Goal: Task Accomplishment & Management: Complete application form

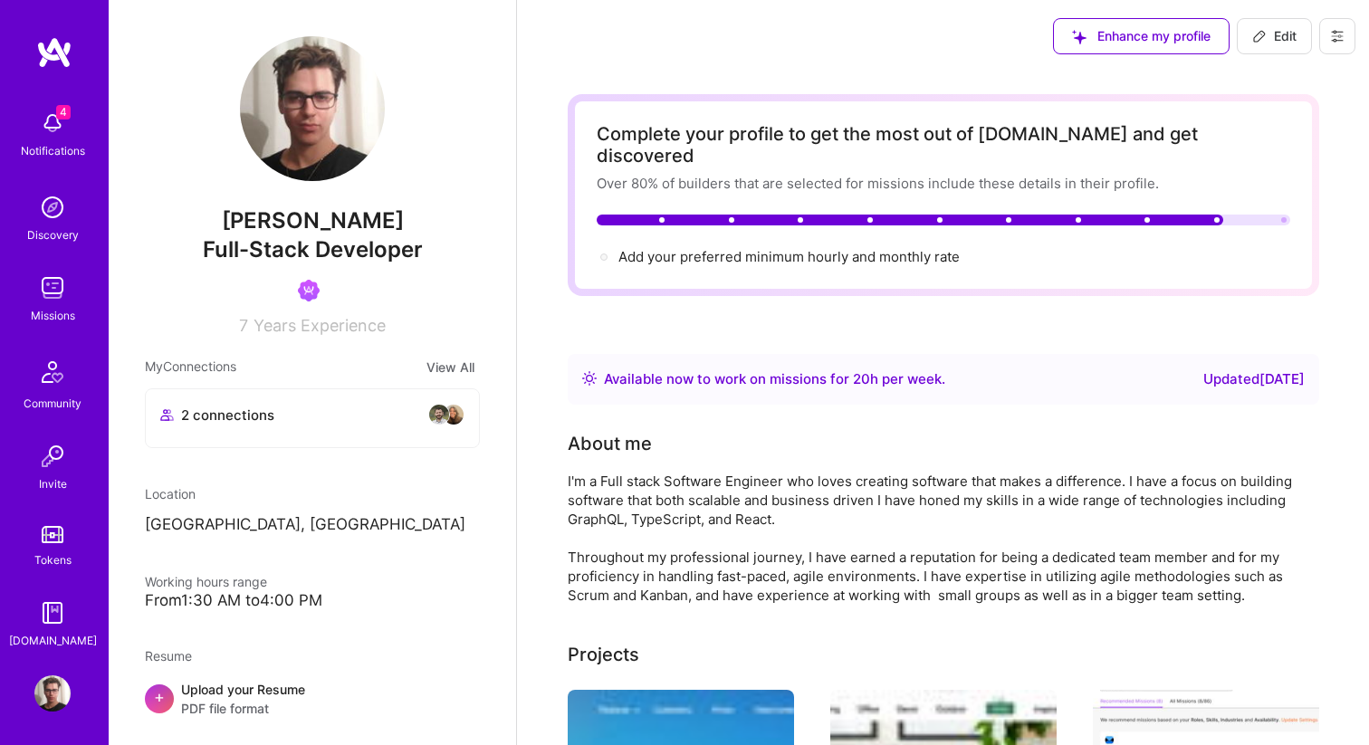
click at [60, 289] on img at bounding box center [52, 288] width 36 height 36
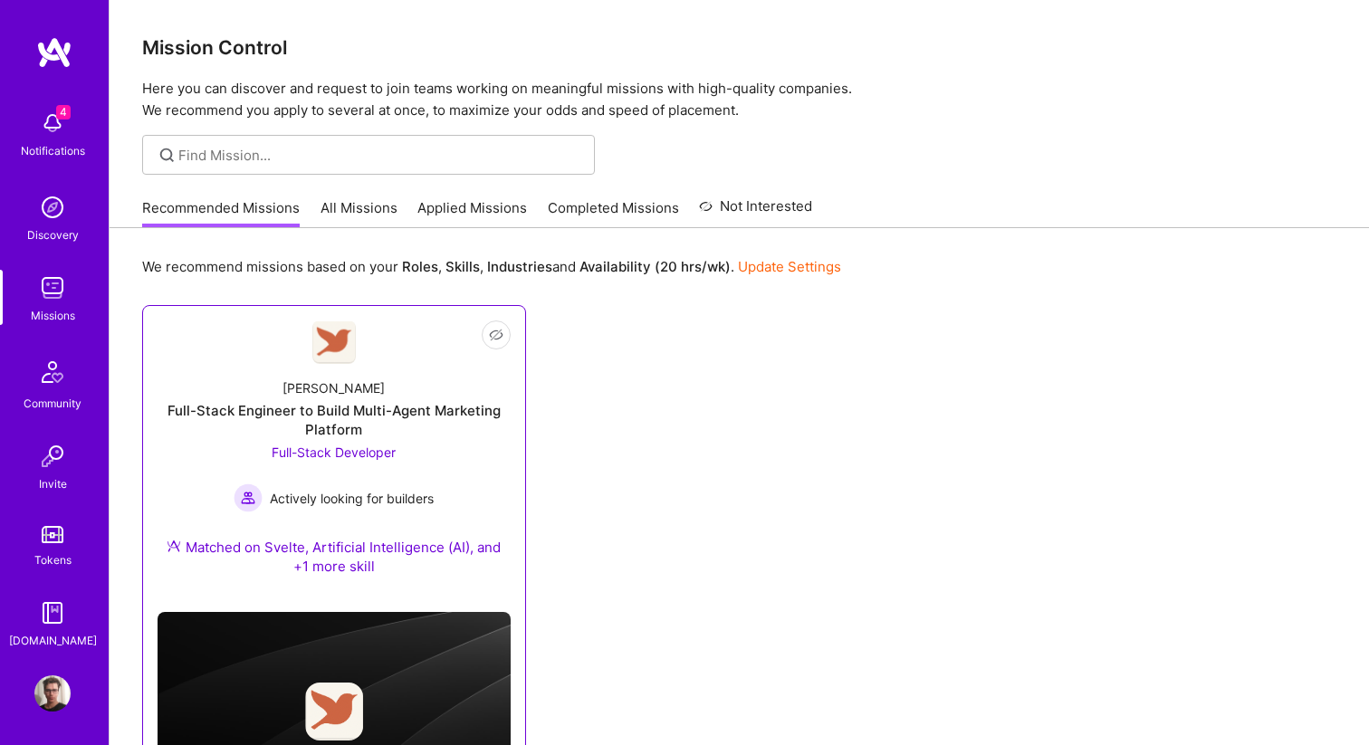
click at [333, 384] on div "Robynn AI" at bounding box center [334, 388] width 102 height 19
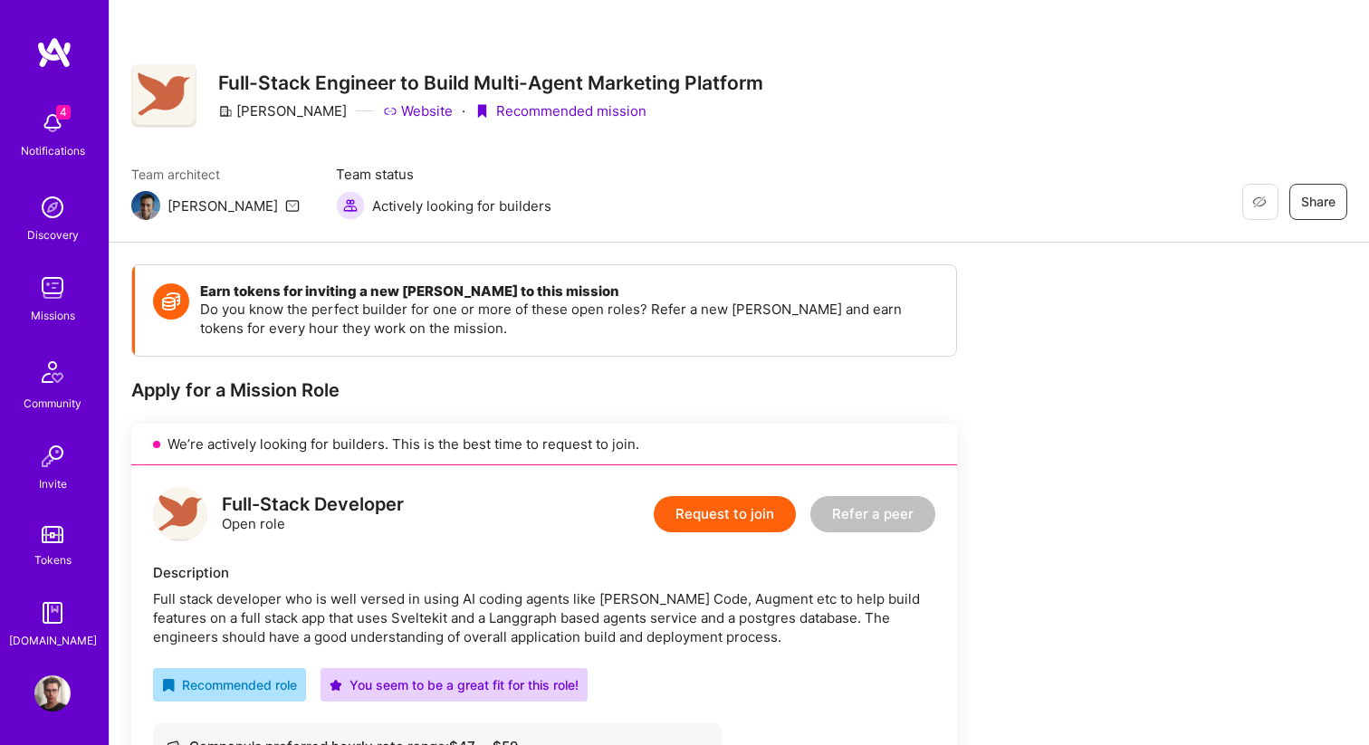
click at [717, 520] on button "Request to join" at bounding box center [725, 514] width 142 height 36
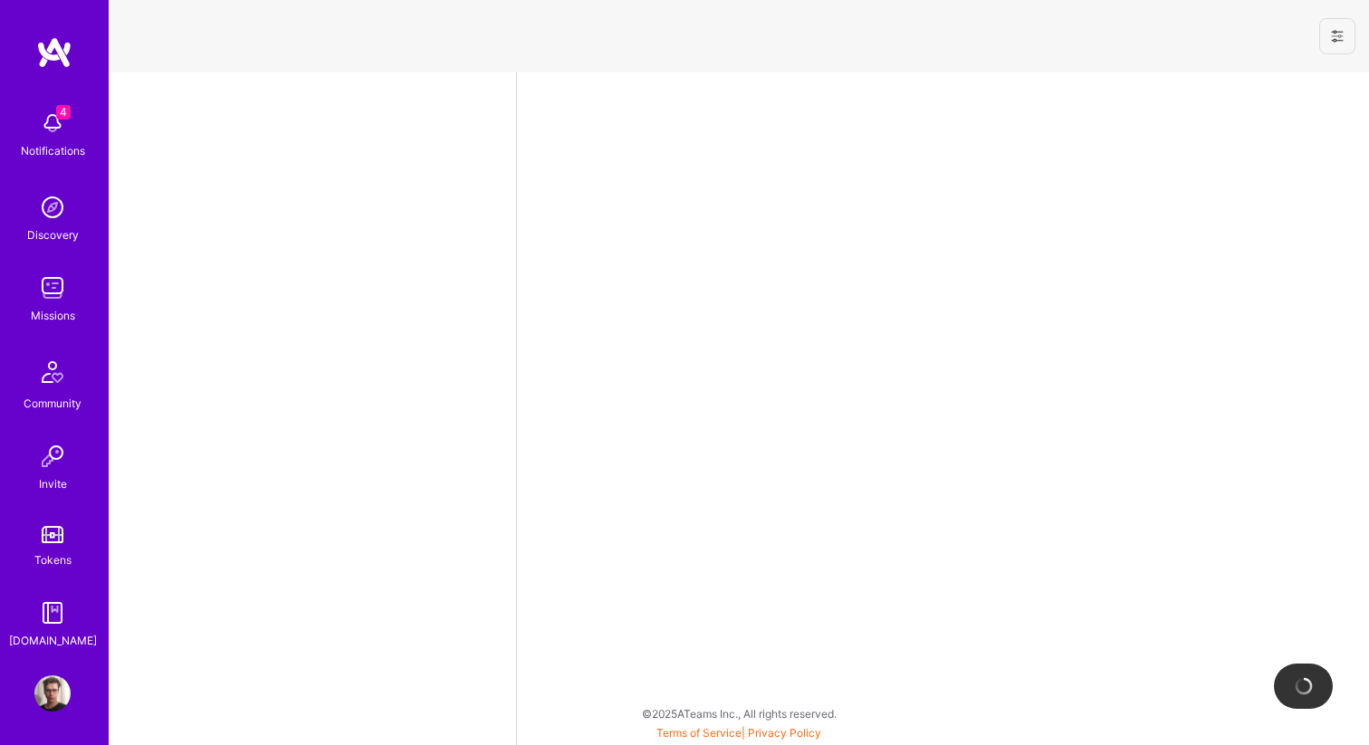
select select "US"
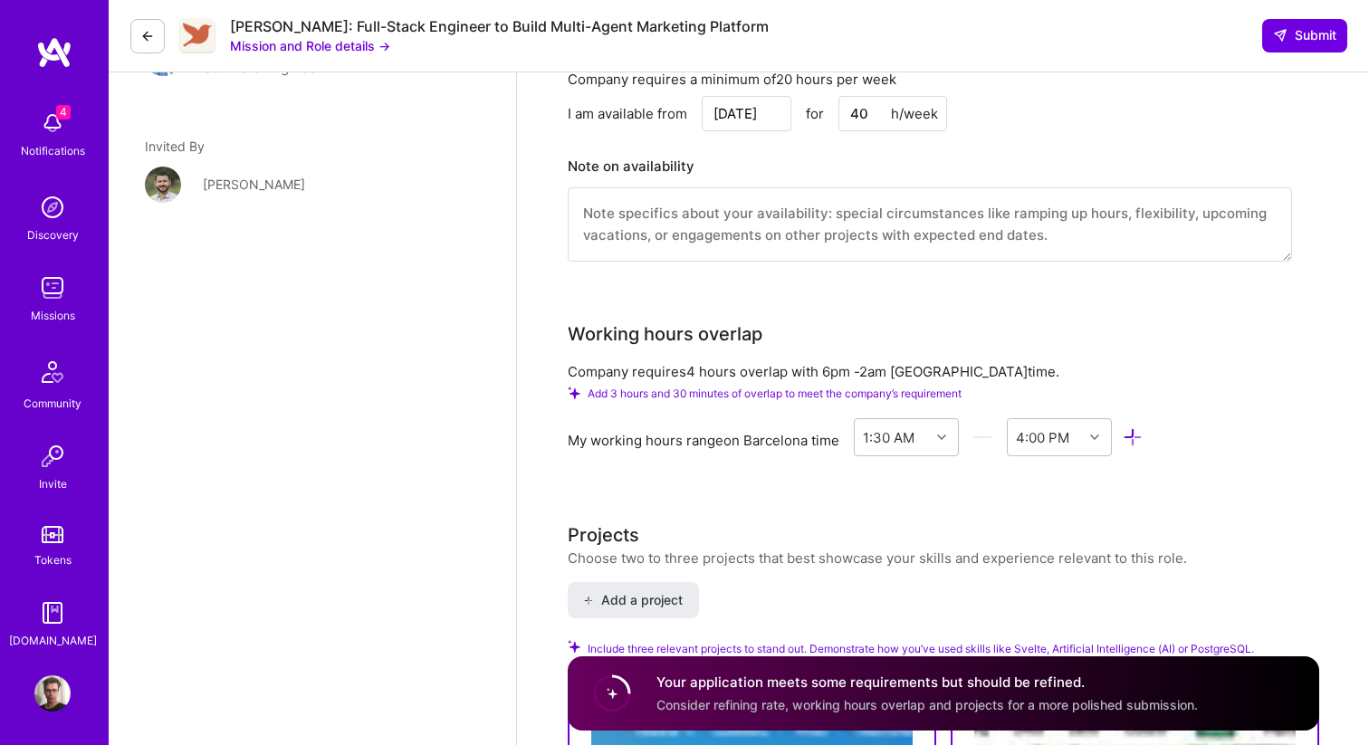
scroll to position [1870, 0]
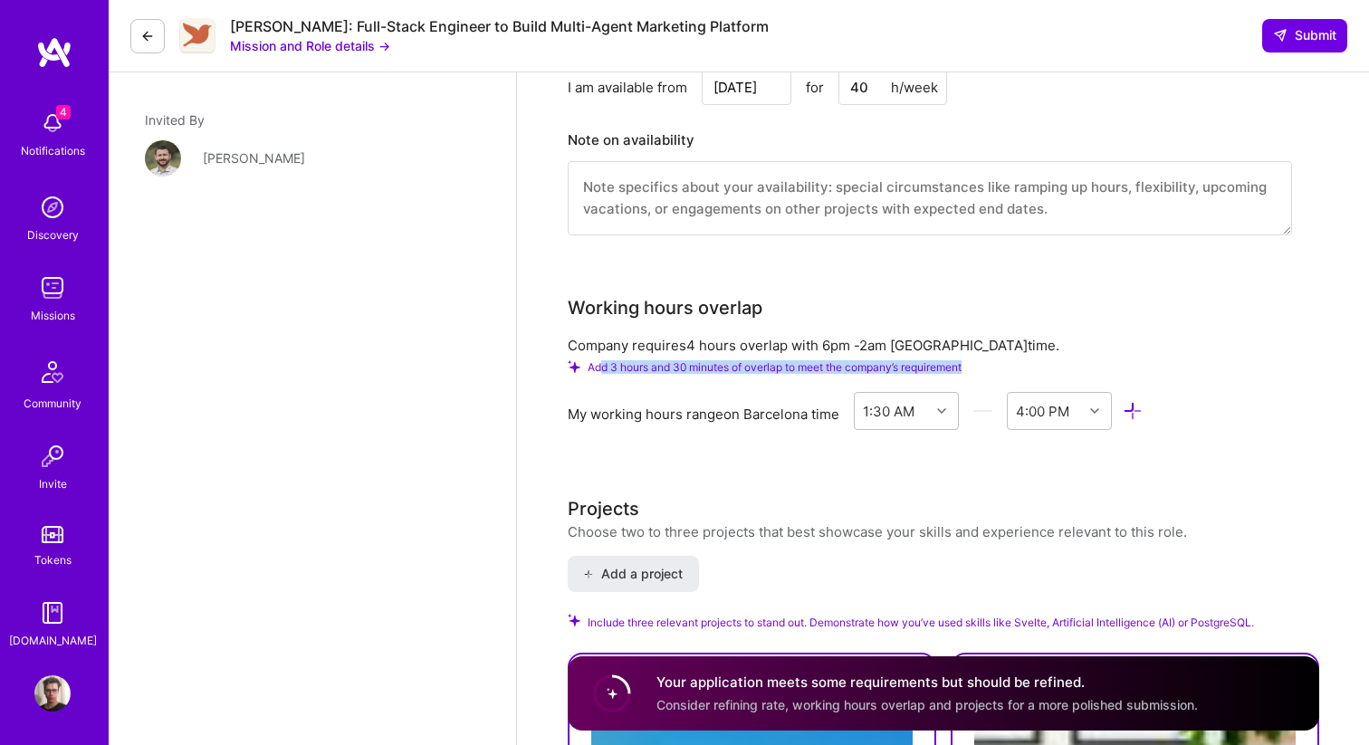
drag, startPoint x: 610, startPoint y: 367, endPoint x: 976, endPoint y: 362, distance: 365.9
click at [976, 362] on div "Add 3 hours and 30 minutes of overlap to meet the company’s requirement" at bounding box center [930, 367] width 724 height 14
click at [1021, 350] on div "Company requires 4 hours overlap with 6pm - 2am Madrid time." at bounding box center [930, 345] width 724 height 19
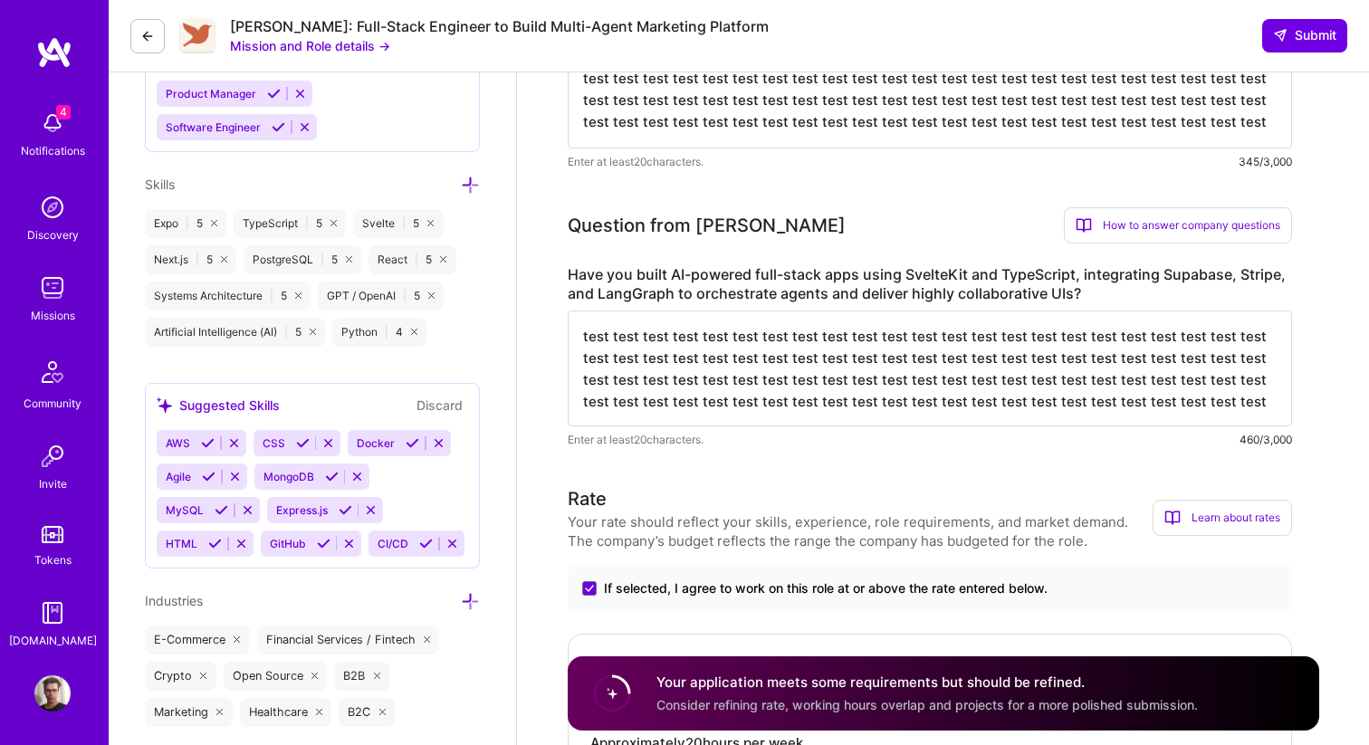
scroll to position [0, 0]
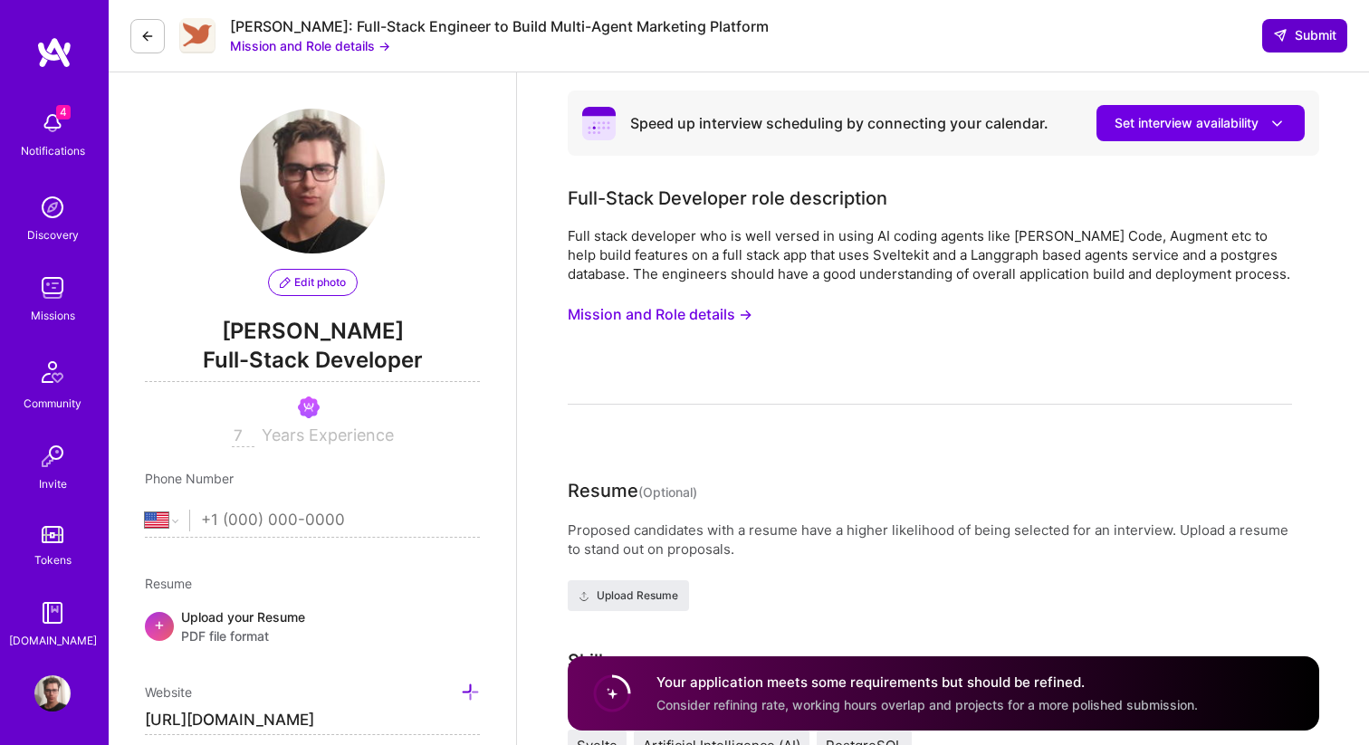
click at [1314, 44] on button "Submit" at bounding box center [1304, 35] width 85 height 33
click at [668, 316] on button "Mission and Role details →" at bounding box center [660, 315] width 185 height 34
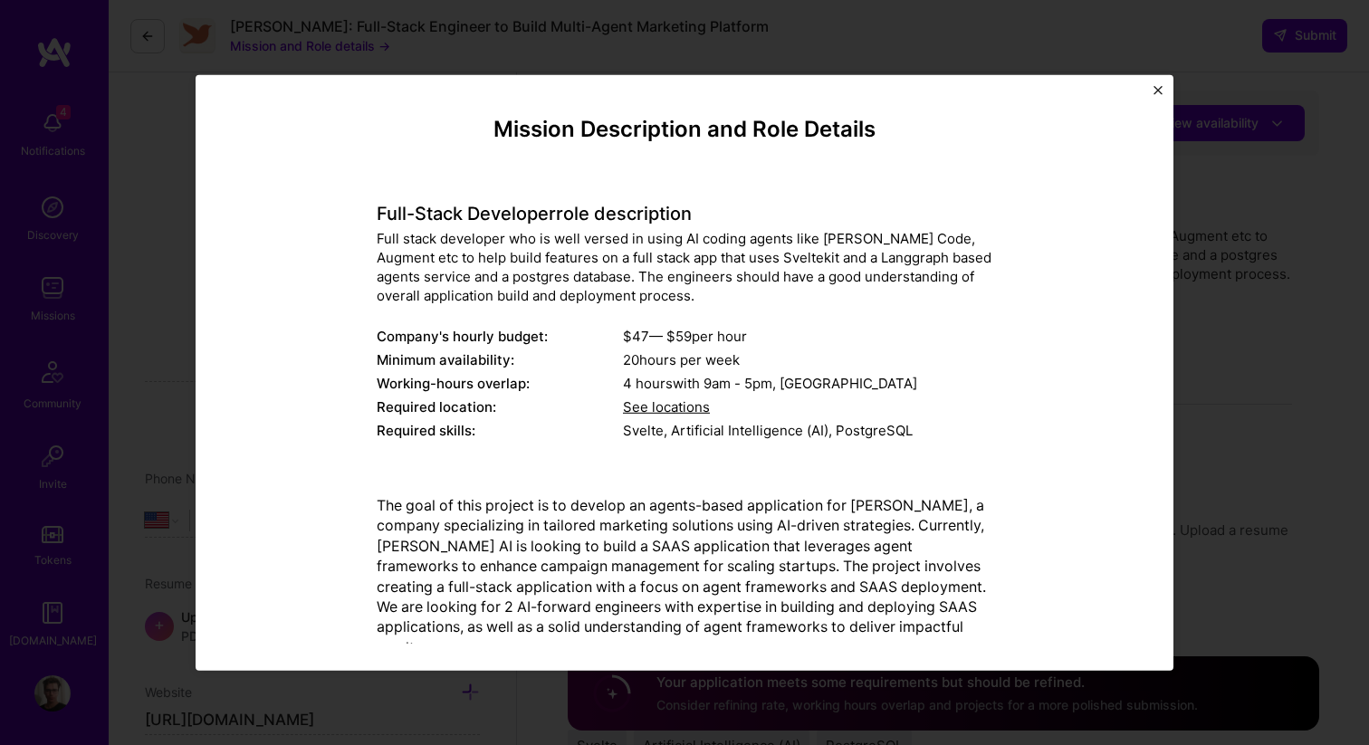
click at [1158, 88] on img "Close" at bounding box center [1158, 89] width 9 height 9
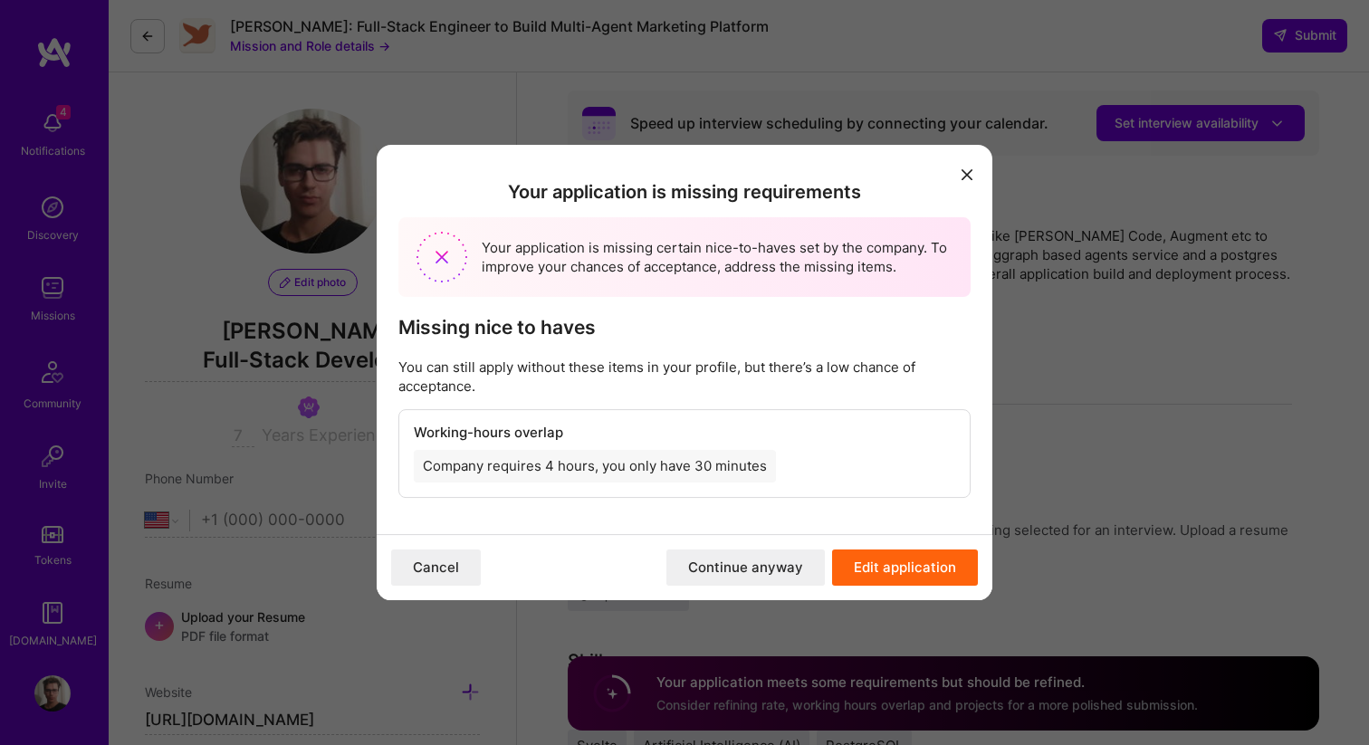
click at [970, 175] on icon "modal" at bounding box center [967, 174] width 11 height 11
click at [963, 167] on button "modal" at bounding box center [967, 174] width 22 height 30
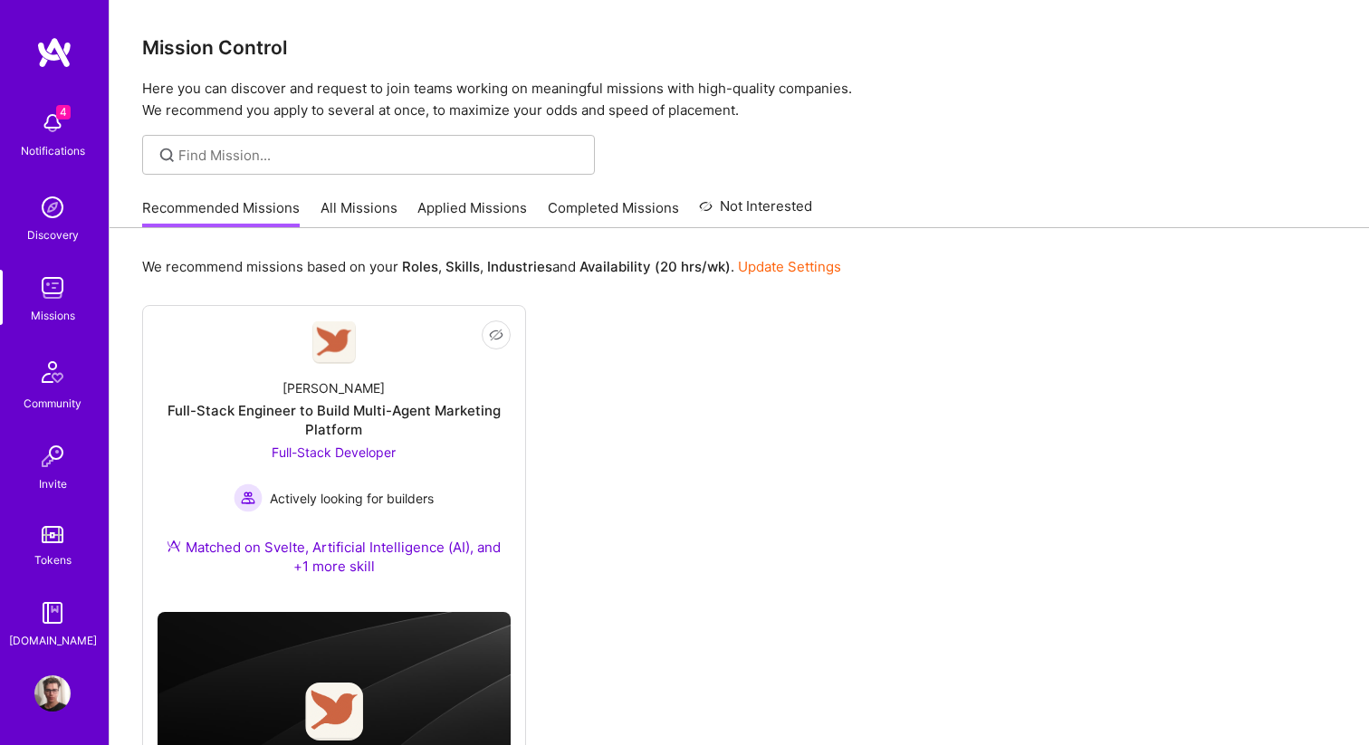
click at [478, 218] on link "Applied Missions" at bounding box center [472, 213] width 110 height 30
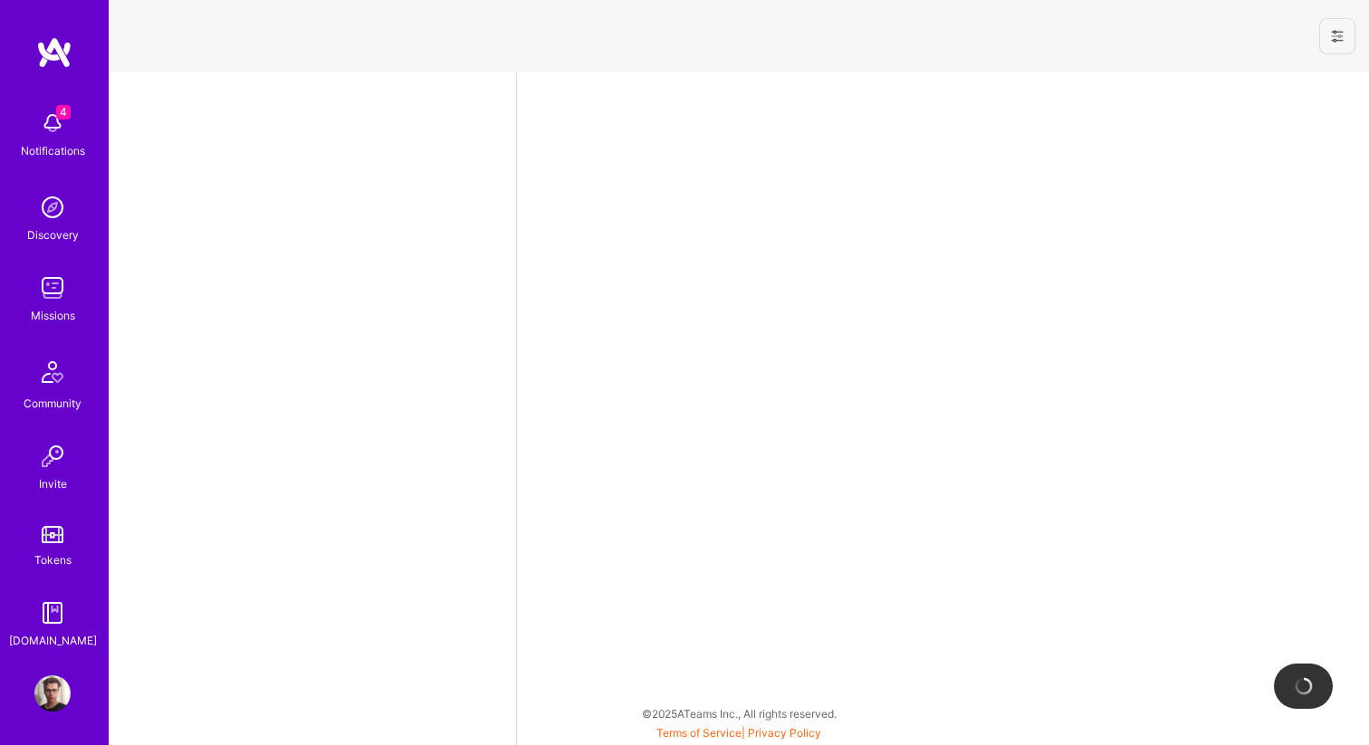
select select "US"
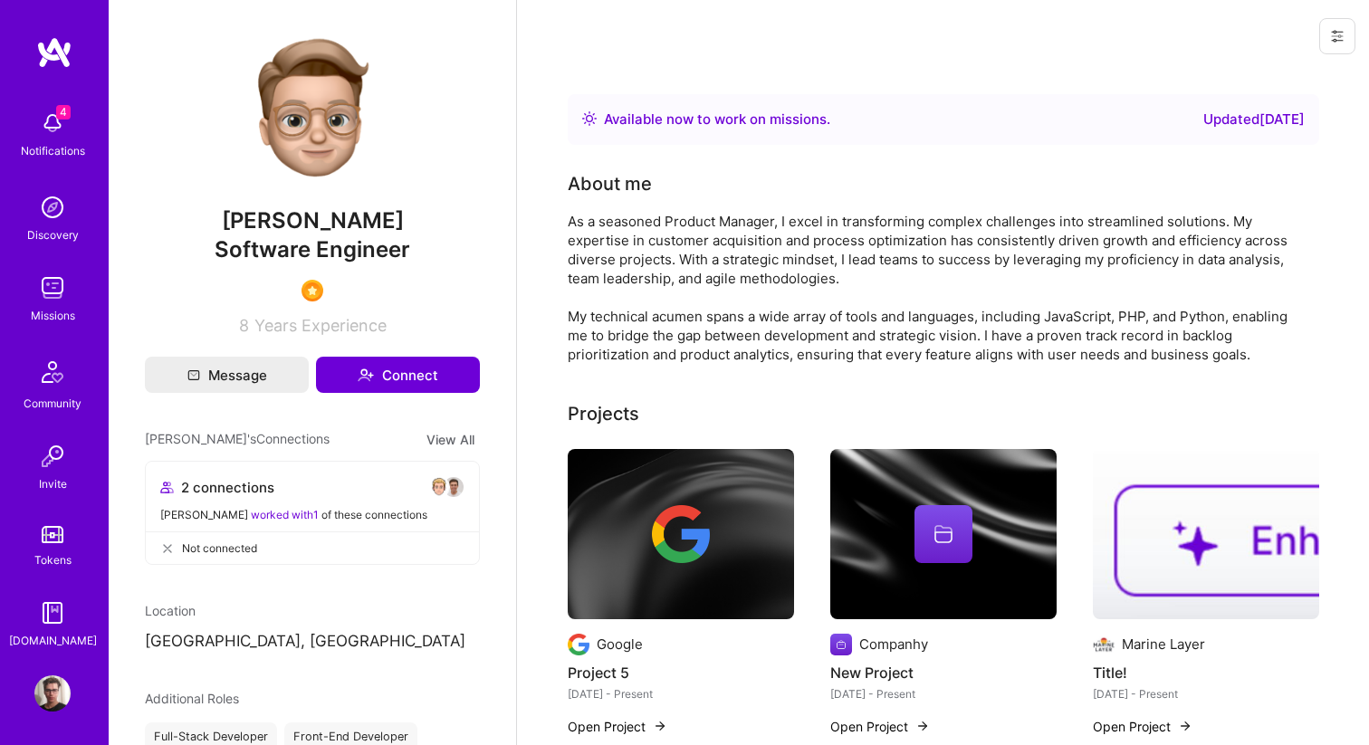
click at [1342, 34] on icon at bounding box center [1337, 36] width 14 height 14
click at [1285, 62] on button "Login as Eliot" at bounding box center [1260, 77] width 191 height 46
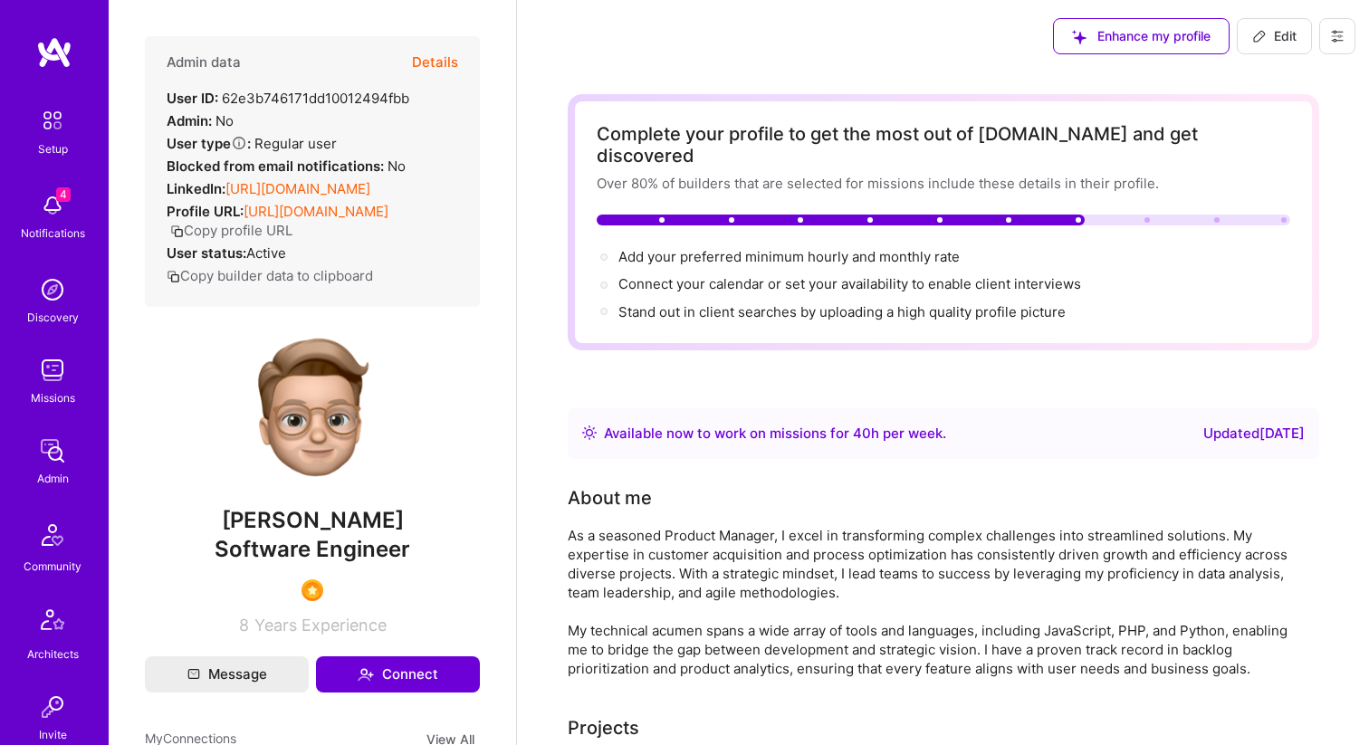
scroll to position [559, 0]
